Goal: Transaction & Acquisition: Purchase product/service

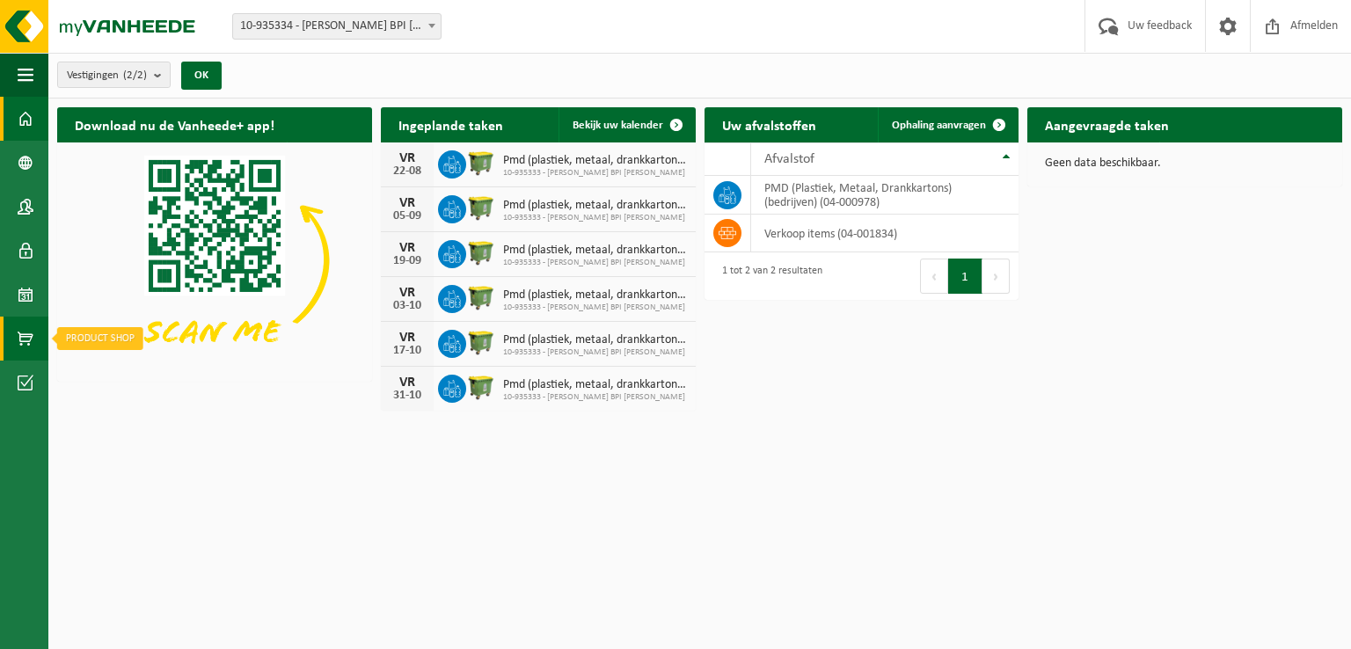
click at [21, 332] on span at bounding box center [26, 339] width 16 height 44
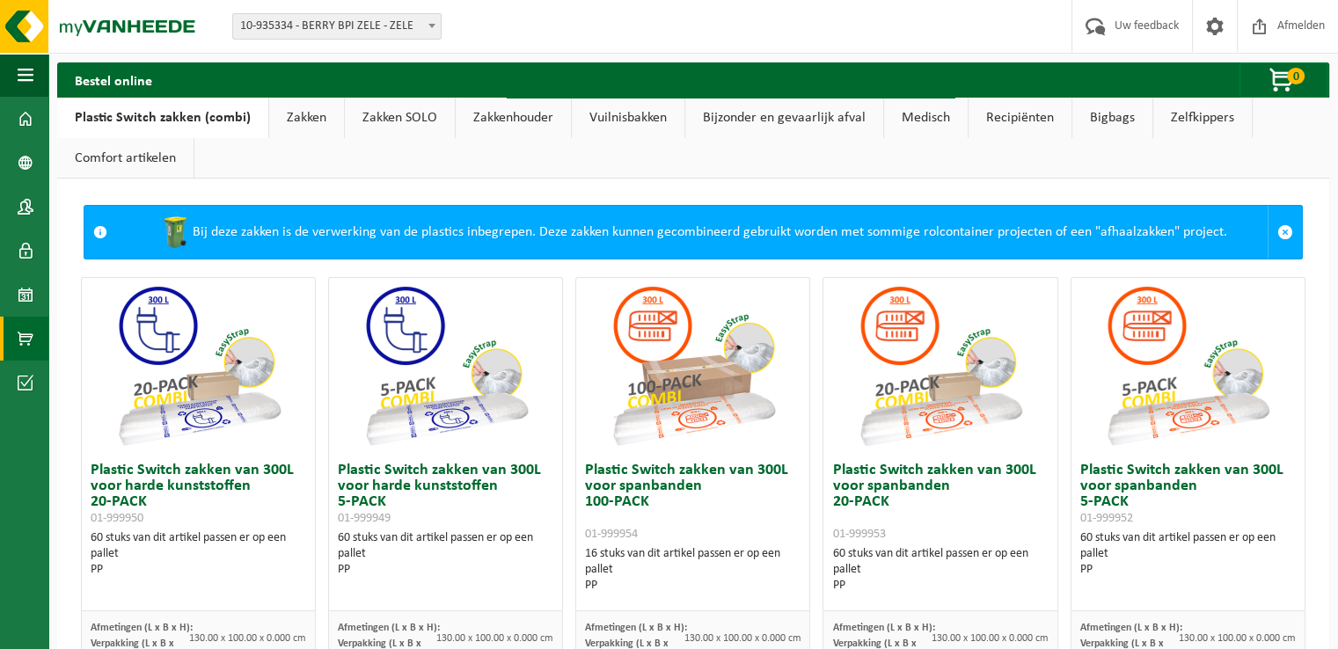
click at [314, 120] on link "Zakken" at bounding box center [306, 118] width 75 height 40
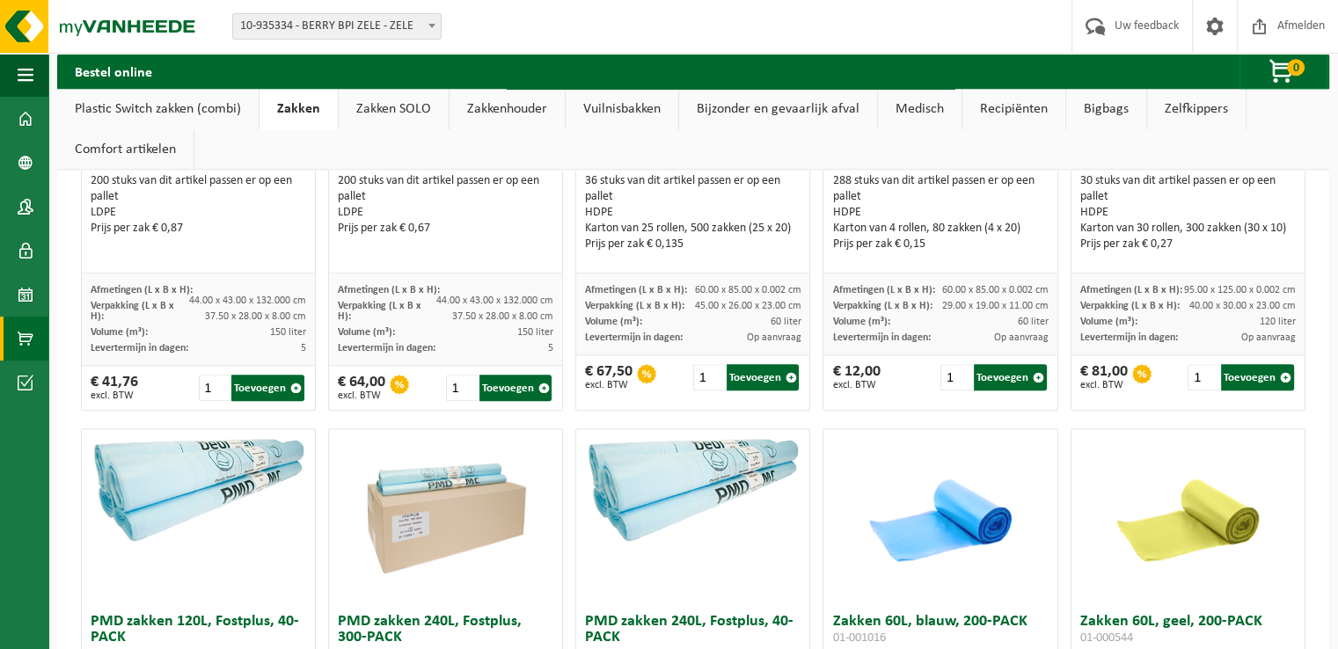
scroll to position [1143, 0]
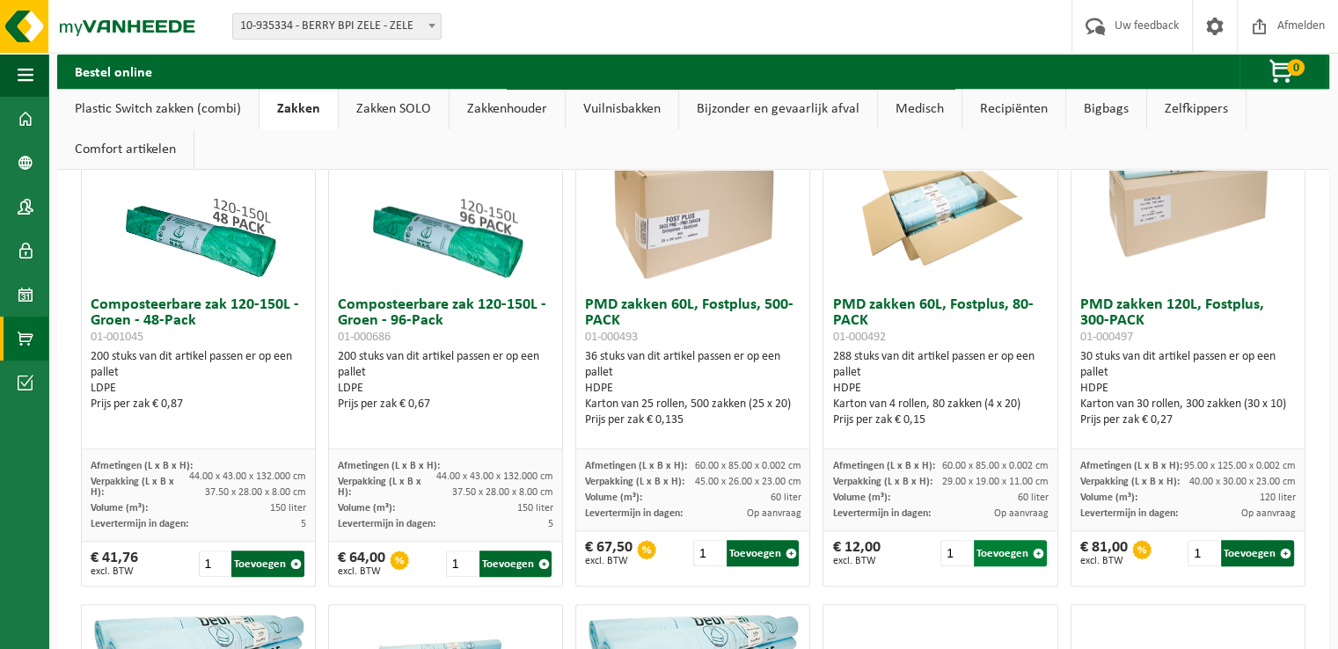
click at [988, 557] on button "Toevoegen" at bounding box center [1010, 553] width 73 height 26
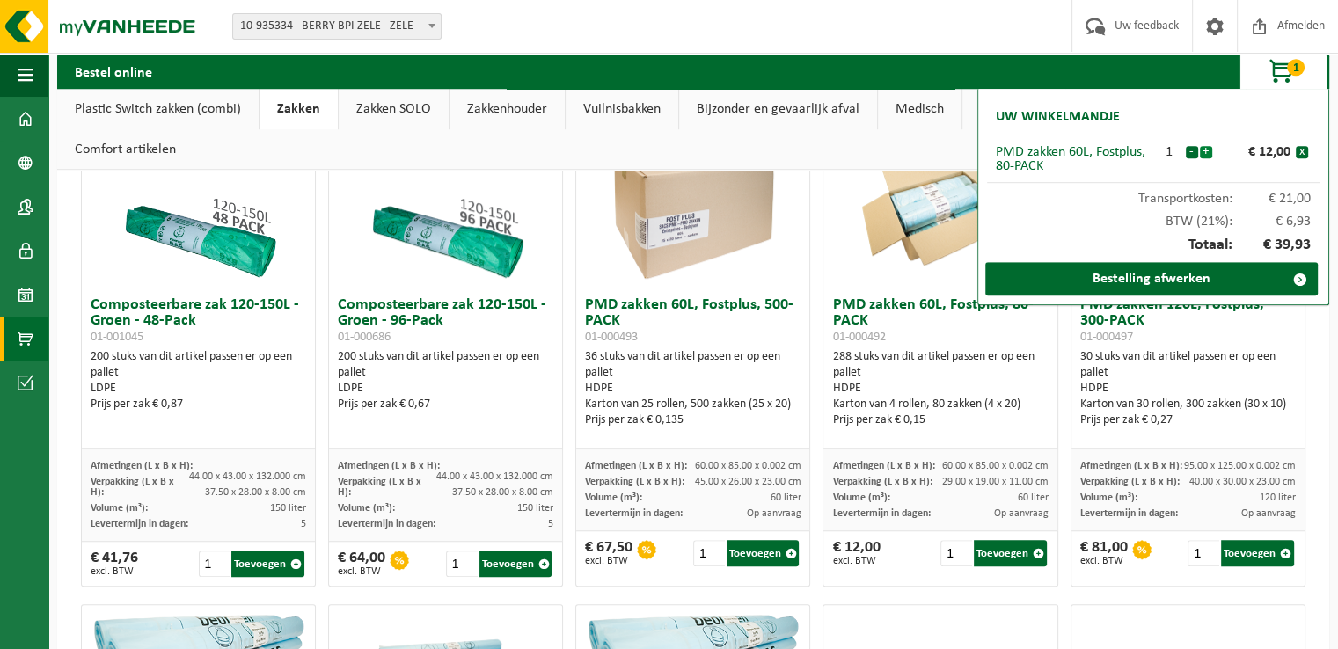
click at [1207, 152] on button "+" at bounding box center [1206, 152] width 12 height 12
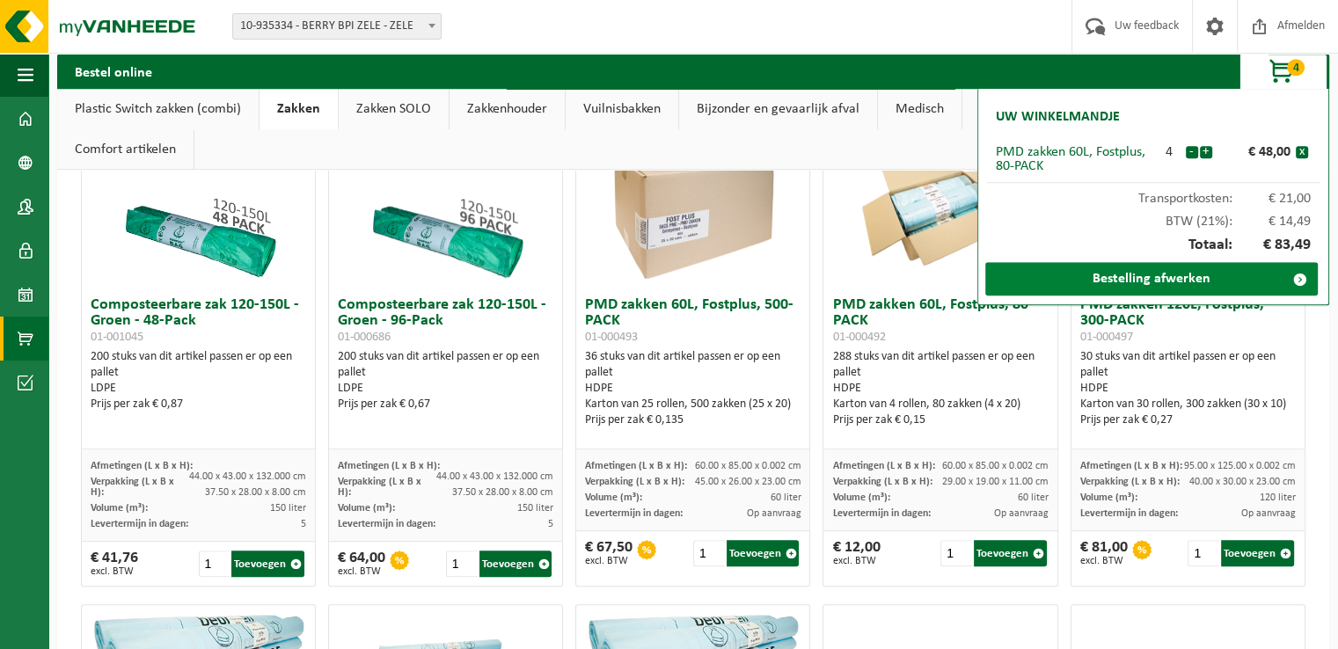
click at [1164, 279] on link "Bestelling afwerken" at bounding box center [1151, 278] width 332 height 33
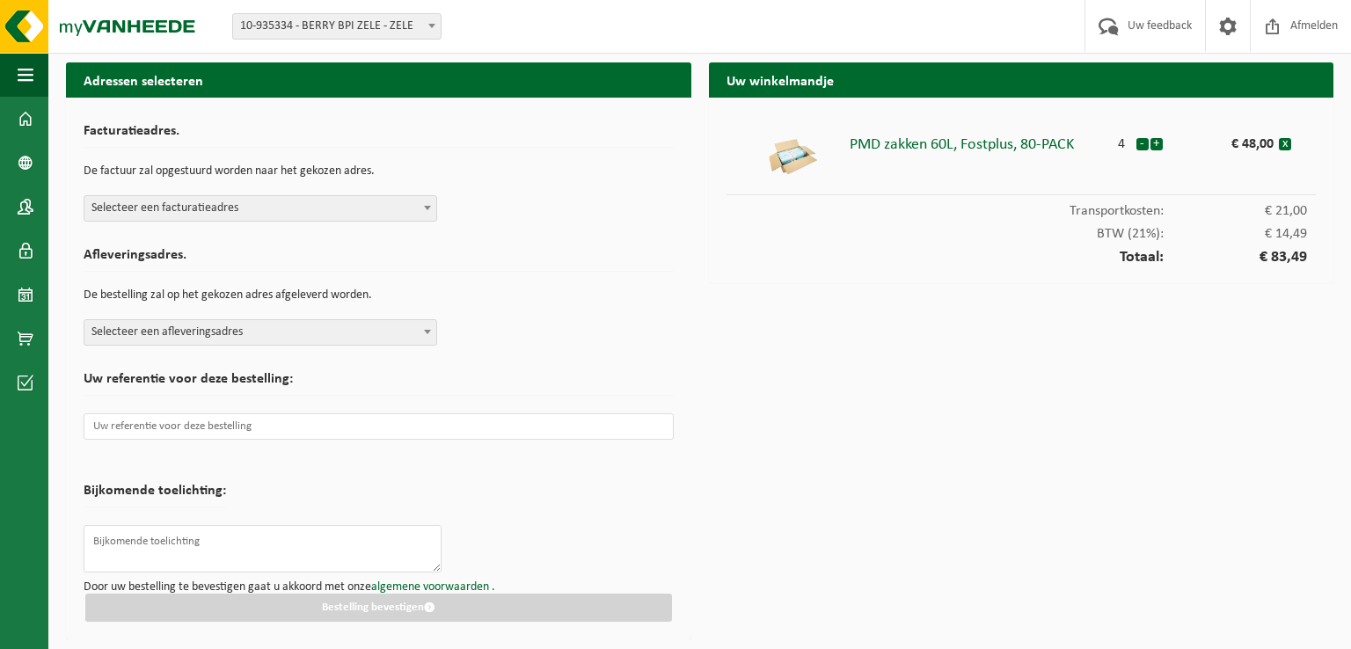
click at [339, 213] on span "Selecteer een facturatieadres" at bounding box center [260, 208] width 352 height 25
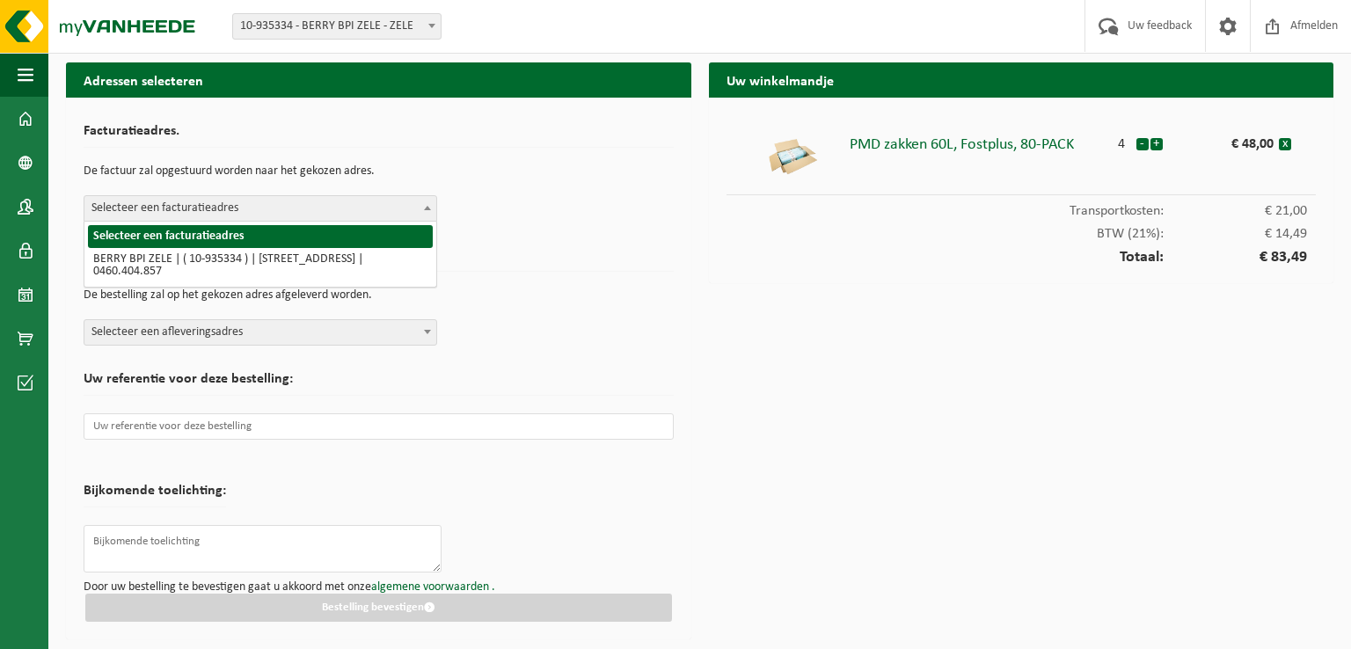
select select "137039"
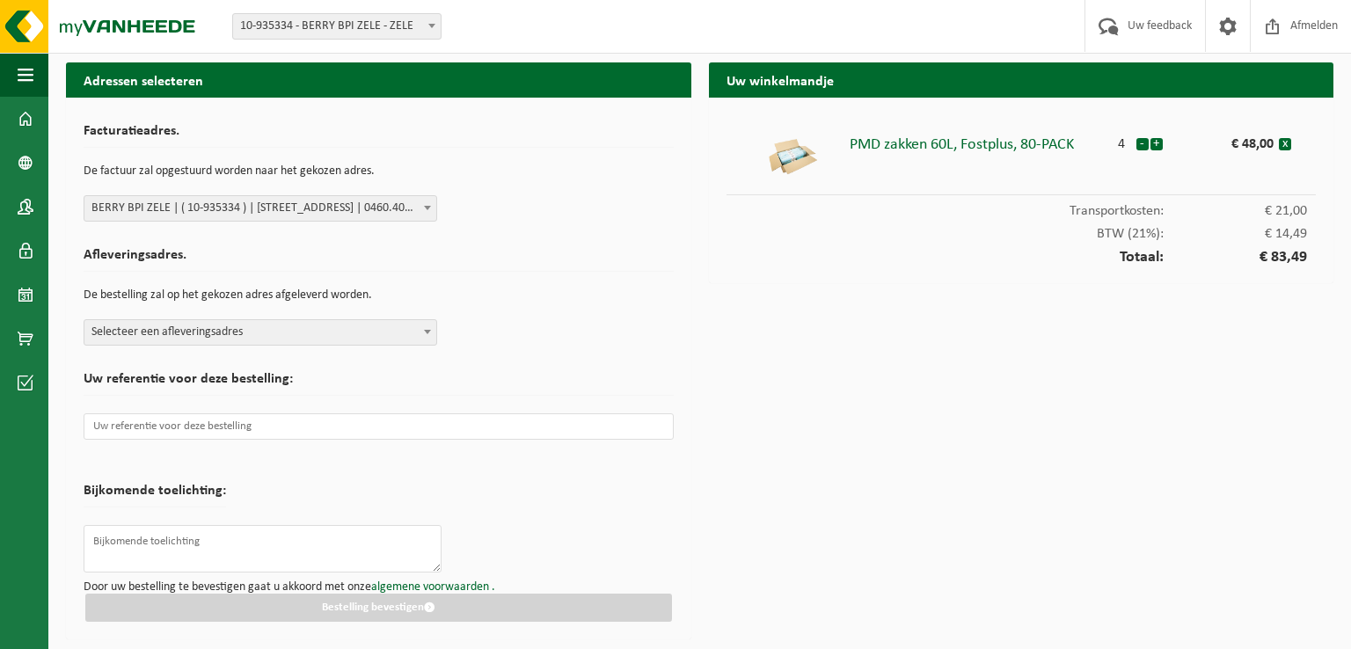
click at [405, 331] on span "Selecteer een afleveringsadres" at bounding box center [260, 332] width 352 height 25
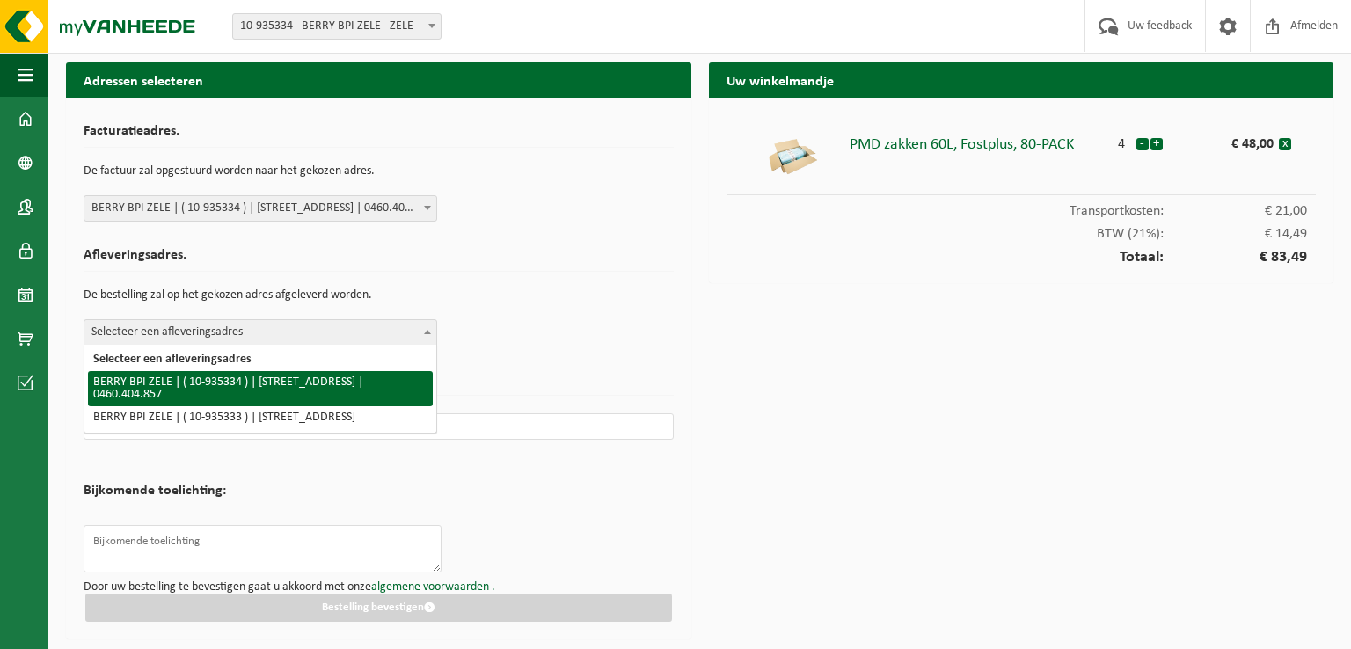
select select "137039"
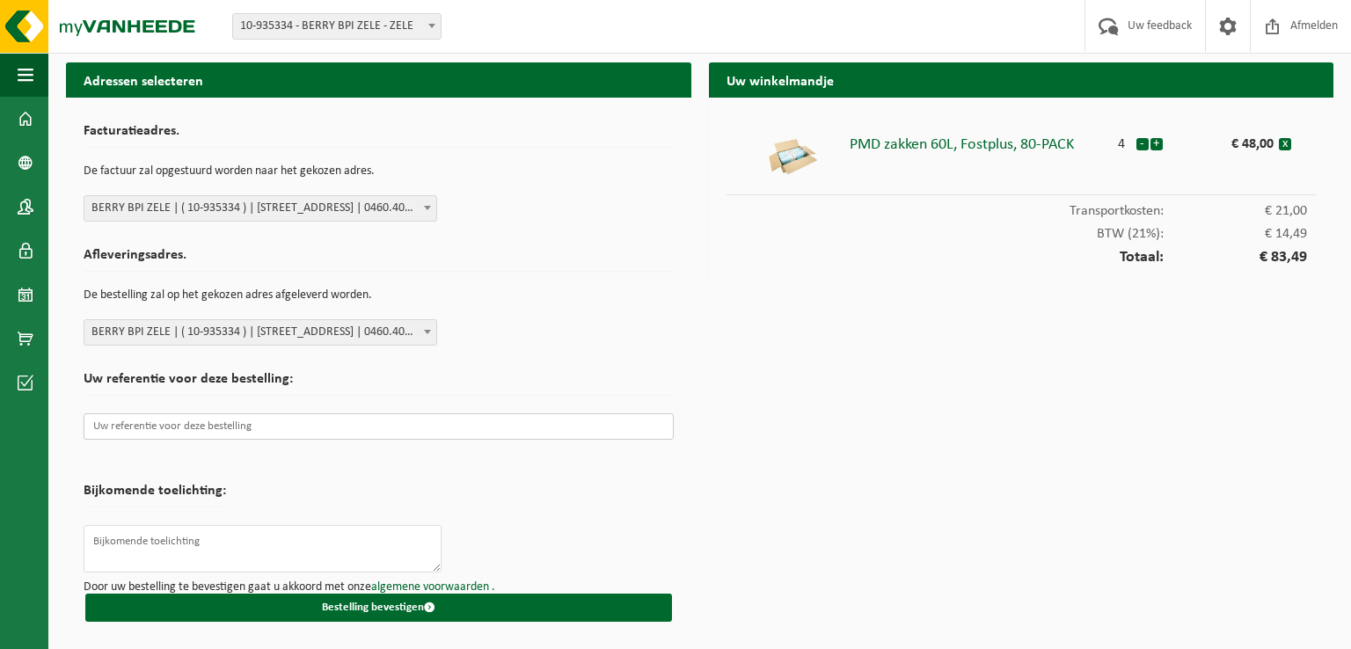
click at [201, 427] on input "text" at bounding box center [379, 426] width 590 height 26
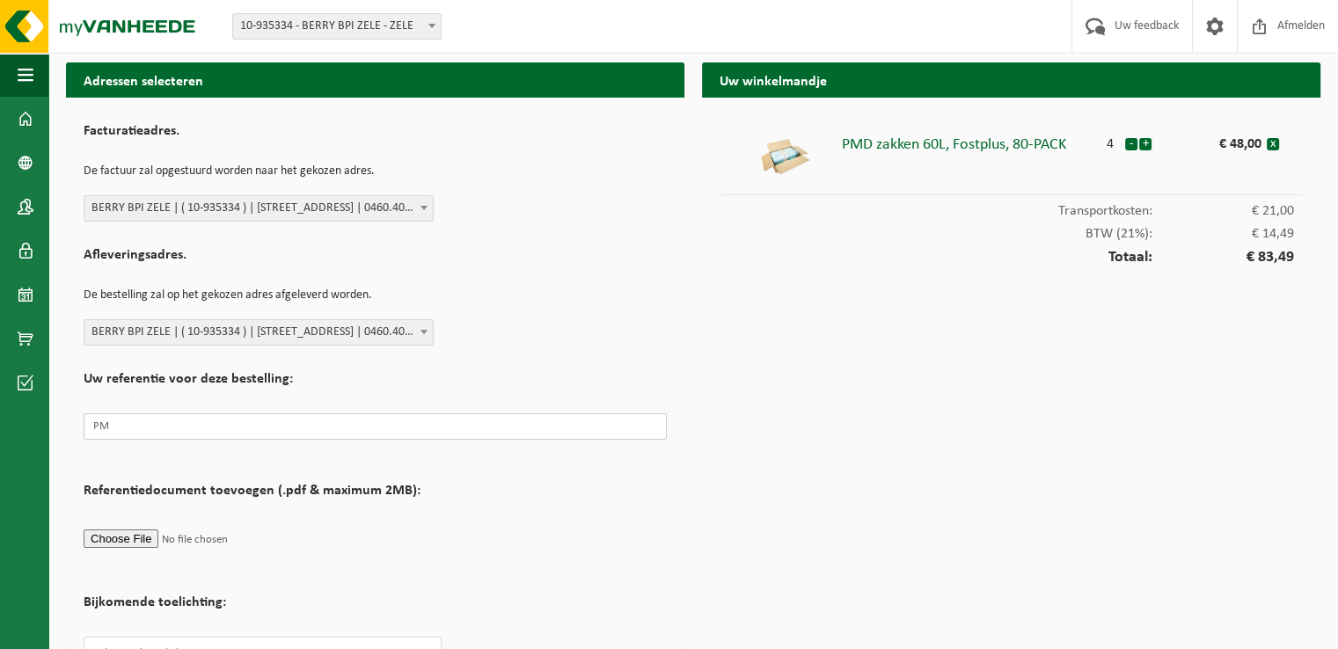
type input "P"
type input "RB257356 - Marleen"
drag, startPoint x: 595, startPoint y: 515, endPoint x: 315, endPoint y: 384, distance: 308.9
click at [595, 515] on form "Facturatieadres. De factuur zal opgestuurd worden naar het gekozen adres. Selec…" at bounding box center [375, 424] width 583 height 618
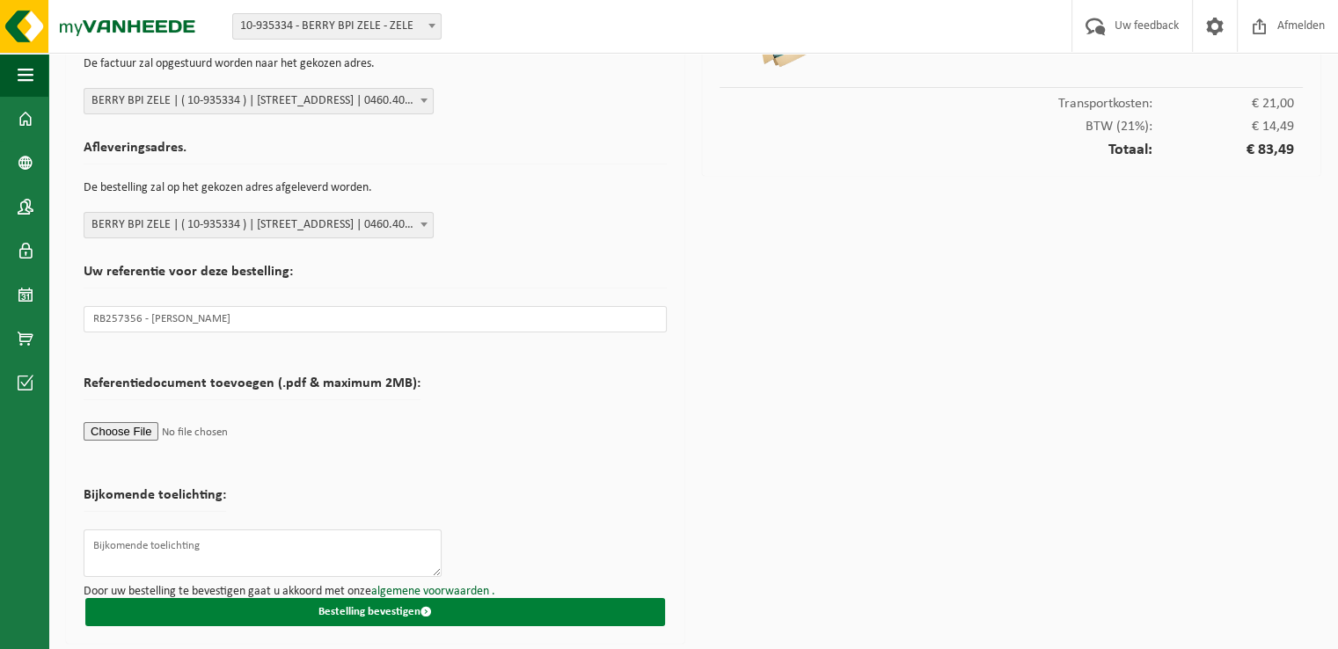
click at [380, 606] on button "Bestelling bevestigen" at bounding box center [375, 612] width 580 height 28
